Goal: Transaction & Acquisition: Download file/media

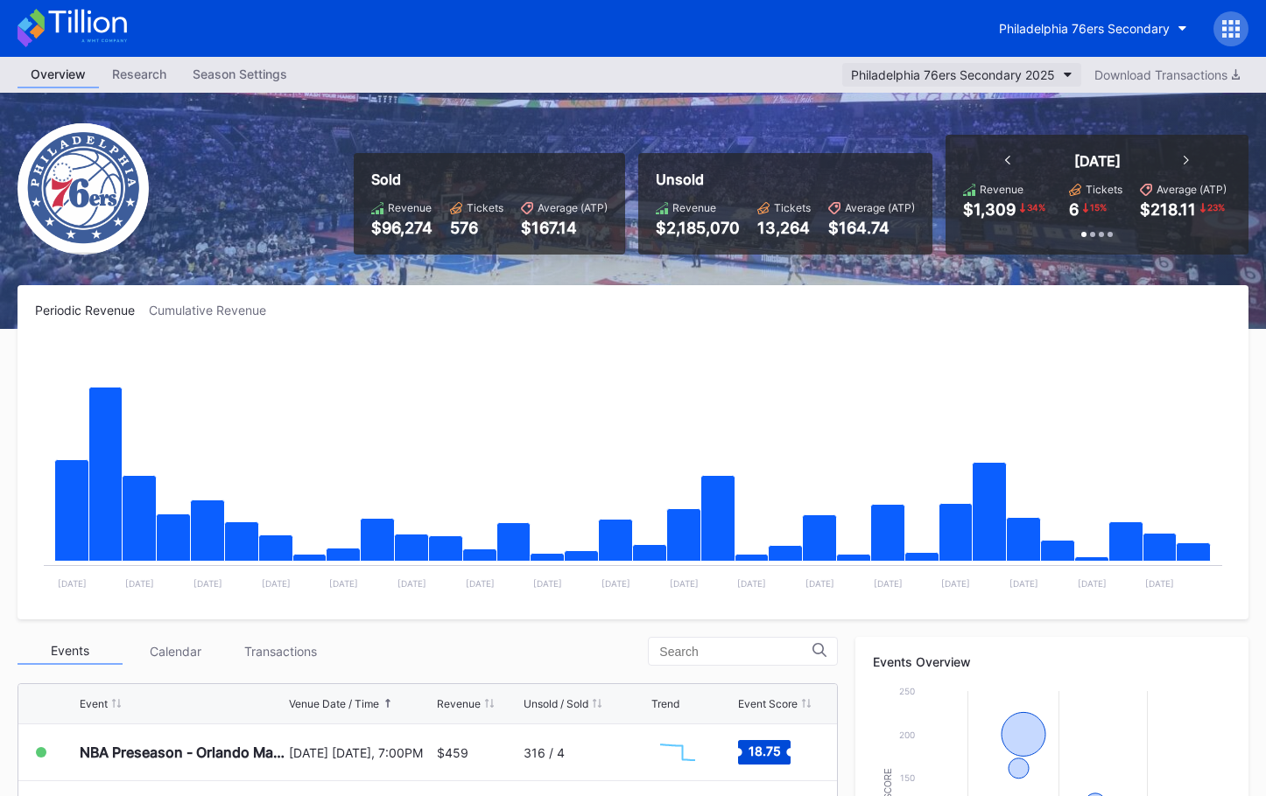
click at [993, 85] on button "Philadelphia 76ers Secondary 2025" at bounding box center [961, 75] width 239 height 24
click at [1184, 75] on div "Download Transactions" at bounding box center [1166, 74] width 145 height 15
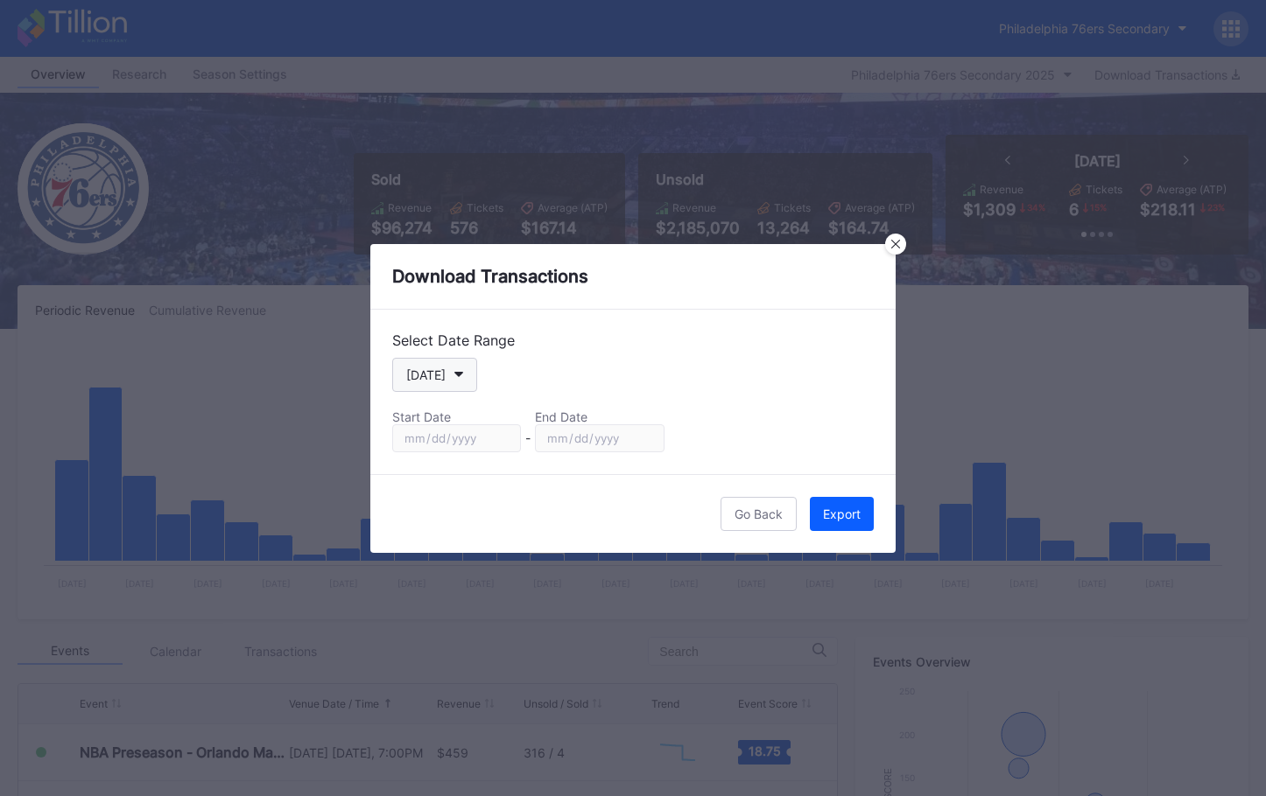
click at [456, 378] on button "[DATE]" at bounding box center [434, 375] width 85 height 34
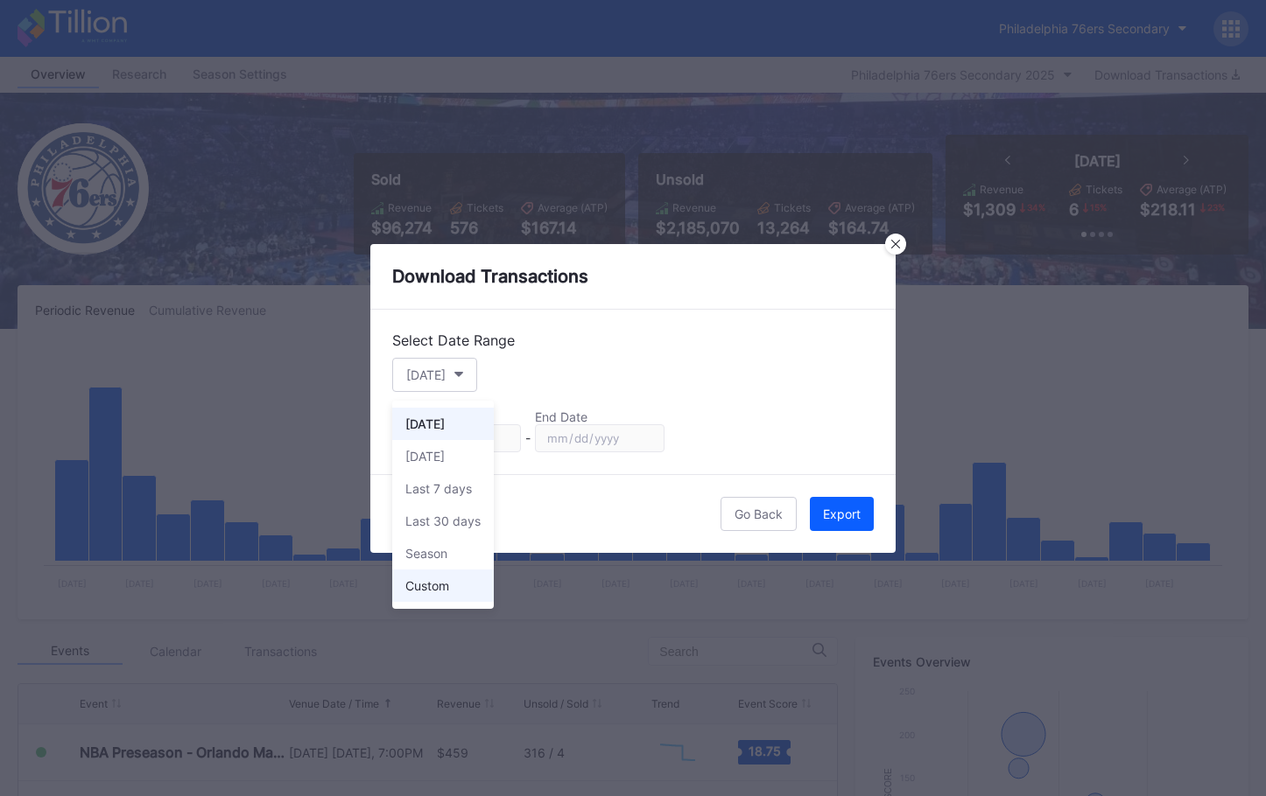
click at [444, 586] on div "Custom" at bounding box center [427, 586] width 44 height 15
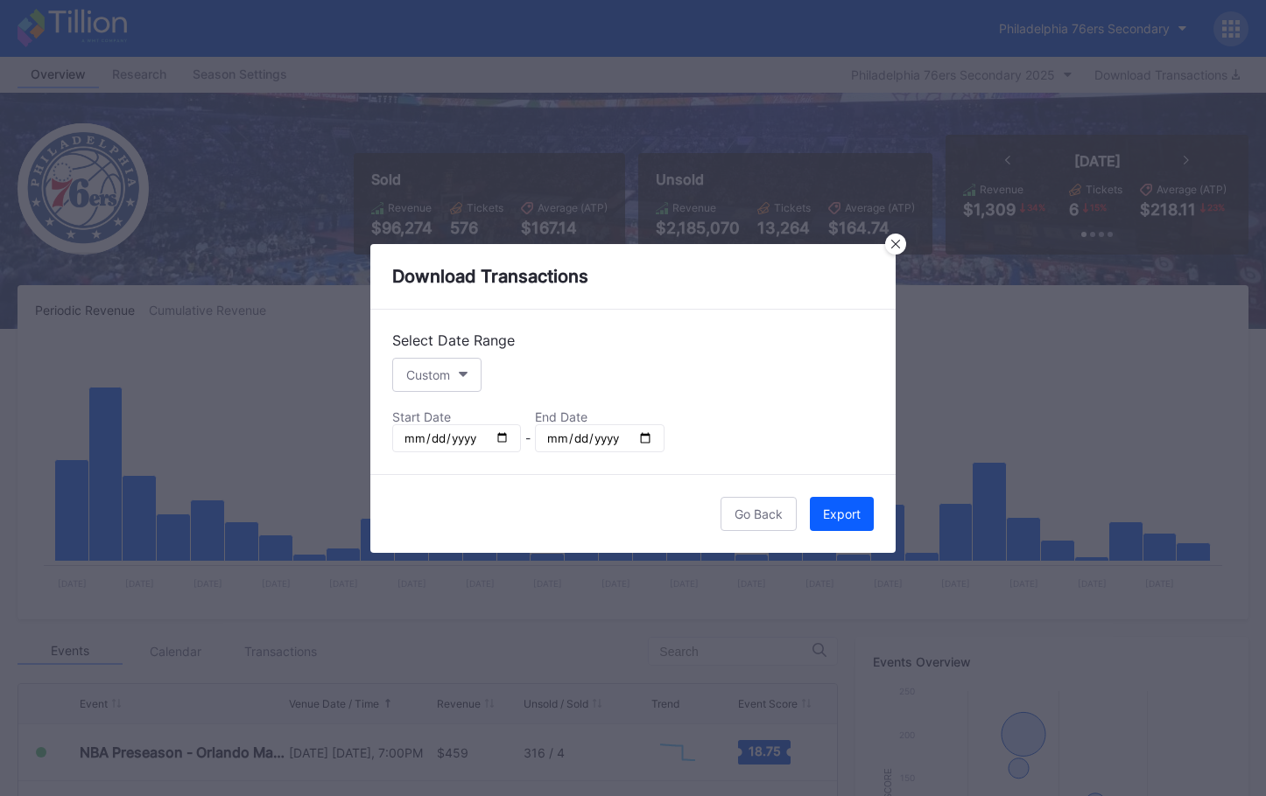
click at [501, 440] on input "[DATE]" at bounding box center [456, 438] width 129 height 28
type input "[DATE]"
click at [648, 441] on input "[DATE]" at bounding box center [599, 438] width 129 height 28
type input "[DATE]"
click at [824, 511] on div "Export" at bounding box center [842, 514] width 38 height 15
